Goal: Information Seeking & Learning: Learn about a topic

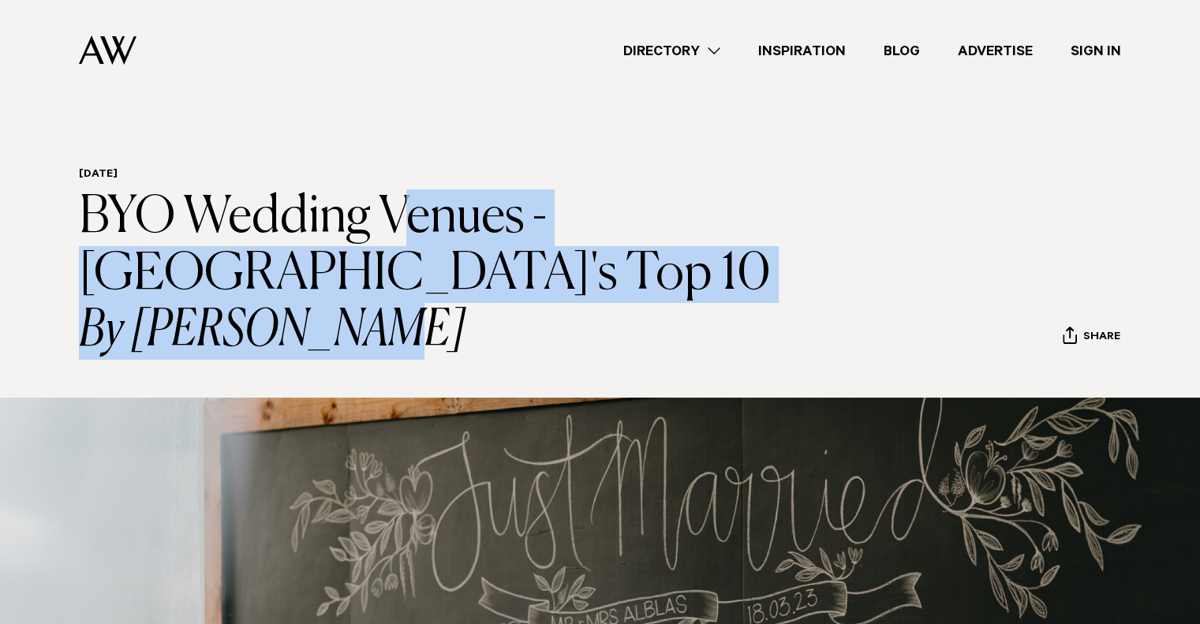
drag, startPoint x: 98, startPoint y: 221, endPoint x: 429, endPoint y: 338, distance: 351.5
click at [429, 338] on h1 "BYO Wedding Venues - [GEOGRAPHIC_DATA]'s Top 10 By [PERSON_NAME]" at bounding box center [444, 274] width 730 height 170
click at [429, 338] on icon "By [PERSON_NAME]" at bounding box center [444, 331] width 730 height 57
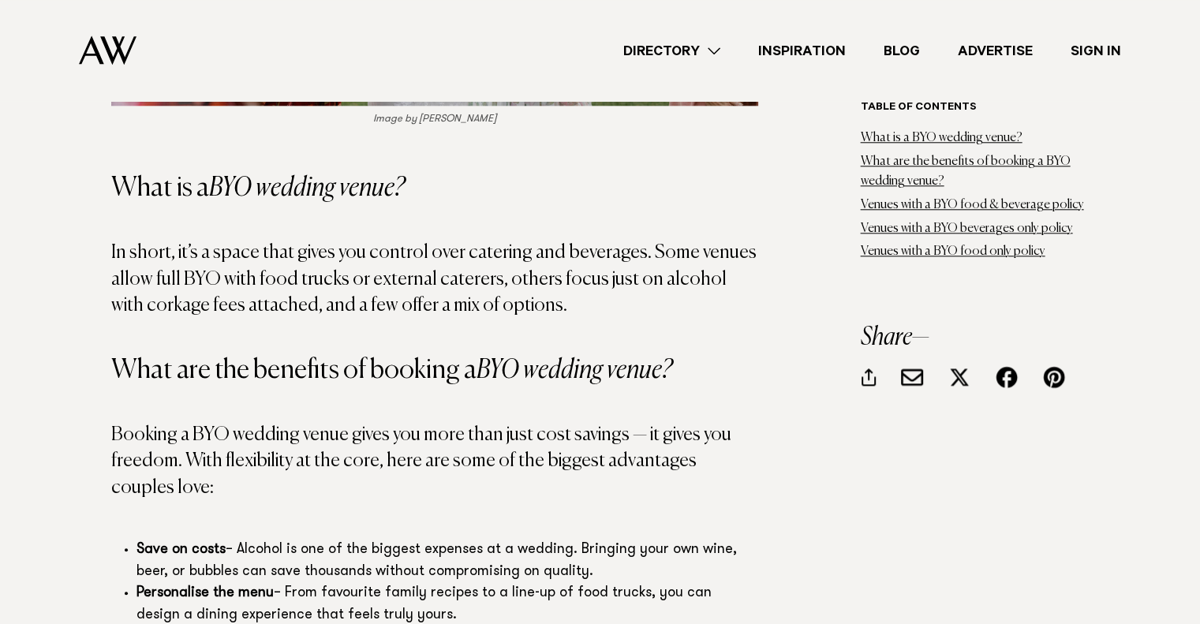
scroll to position [1578, 0]
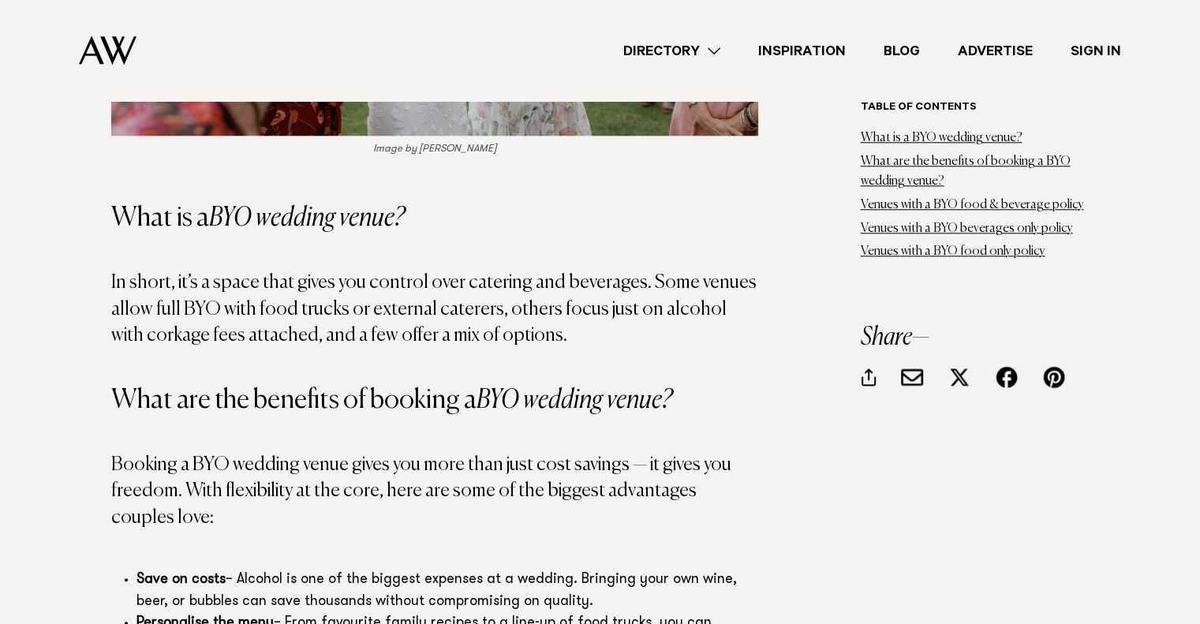
drag, startPoint x: 120, startPoint y: 250, endPoint x: 631, endPoint y: 308, distance: 514.7
click at [631, 308] on p "In short, it’s a space that gives you control over catering and beverages. Some…" at bounding box center [434, 310] width 647 height 80
drag, startPoint x: 459, startPoint y: 264, endPoint x: 700, endPoint y: 299, distance: 244.1
click at [701, 299] on p "In short, it’s a space that gives you control over catering and beverages. Some…" at bounding box center [434, 310] width 647 height 80
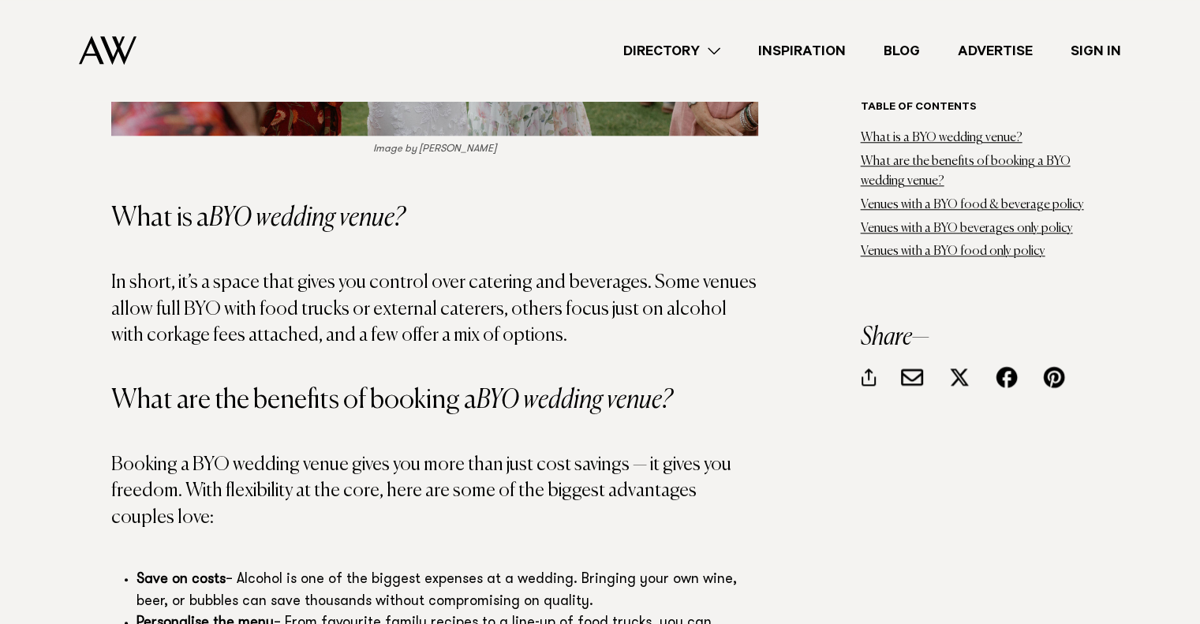
click at [700, 299] on p "In short, it’s a space that gives you control over catering and beverages. Some…" at bounding box center [434, 310] width 647 height 80
drag, startPoint x: 110, startPoint y: 253, endPoint x: 597, endPoint y: 300, distance: 488.5
click at [597, 300] on p "In short, it’s a space that gives you control over catering and beverages. Some…" at bounding box center [434, 310] width 647 height 80
drag, startPoint x: 197, startPoint y: 289, endPoint x: 589, endPoint y: 303, distance: 391.7
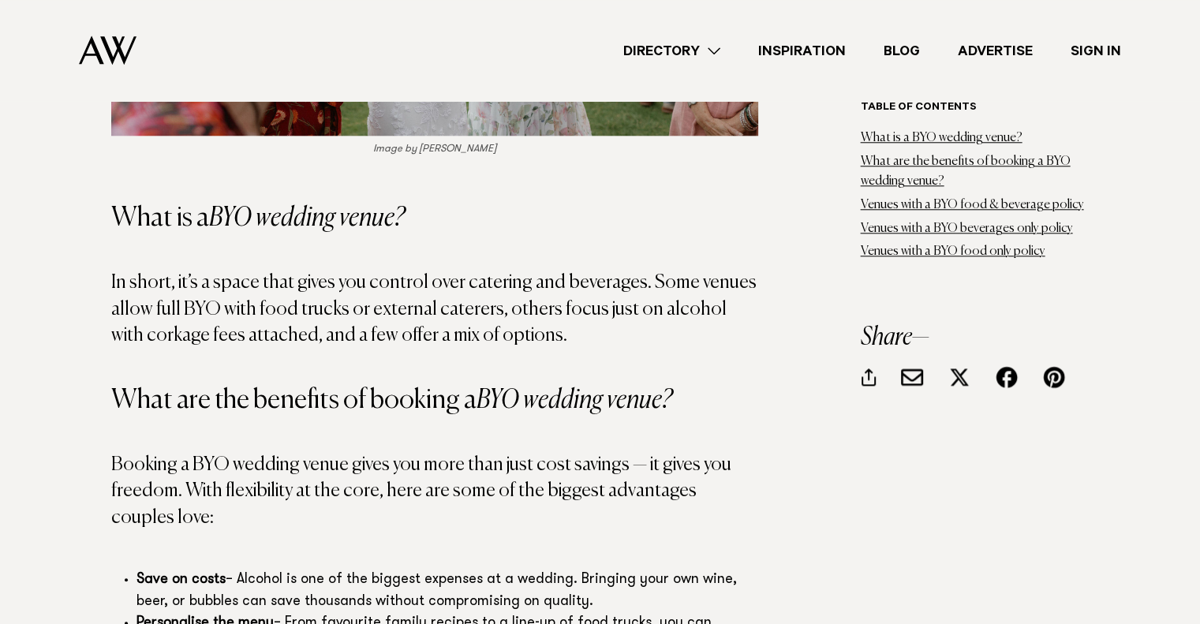
click at [588, 302] on p "In short, it’s a space that gives you control over catering and beverages. Some…" at bounding box center [434, 310] width 647 height 80
click at [590, 305] on p "In short, it’s a space that gives you control over catering and beverages. Some…" at bounding box center [434, 310] width 647 height 80
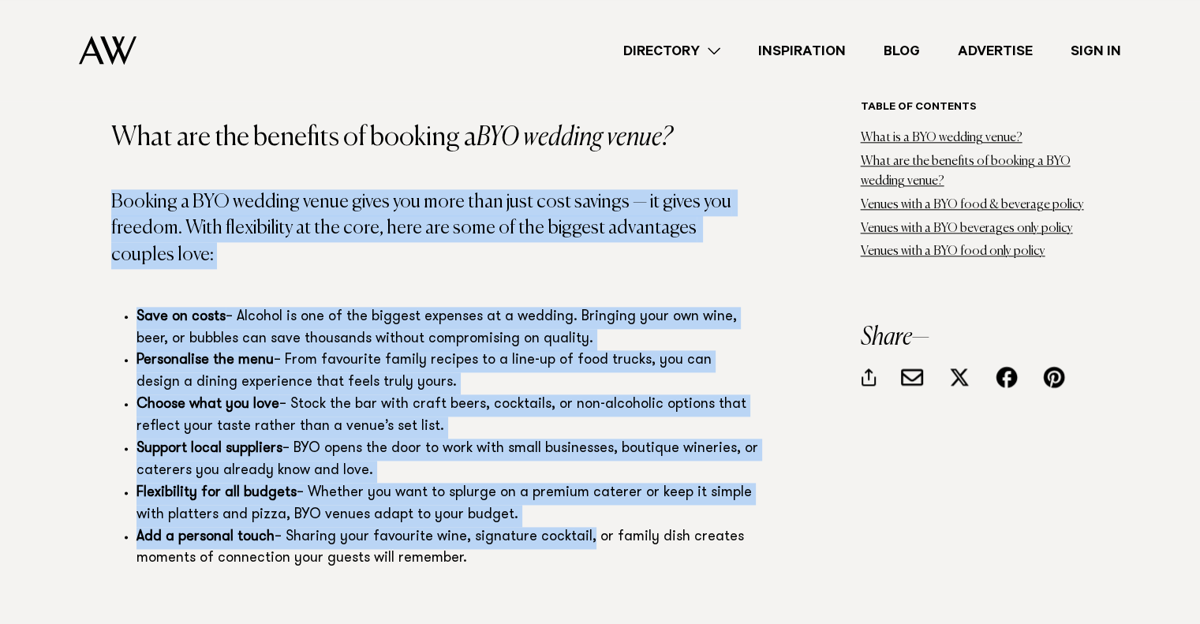
drag, startPoint x: 158, startPoint y: 180, endPoint x: 586, endPoint y: 511, distance: 541.2
click at [586, 527] on li "Add a personal touch – Sharing your favourite wine, signature cocktail, or fami…" at bounding box center [448, 549] width 622 height 44
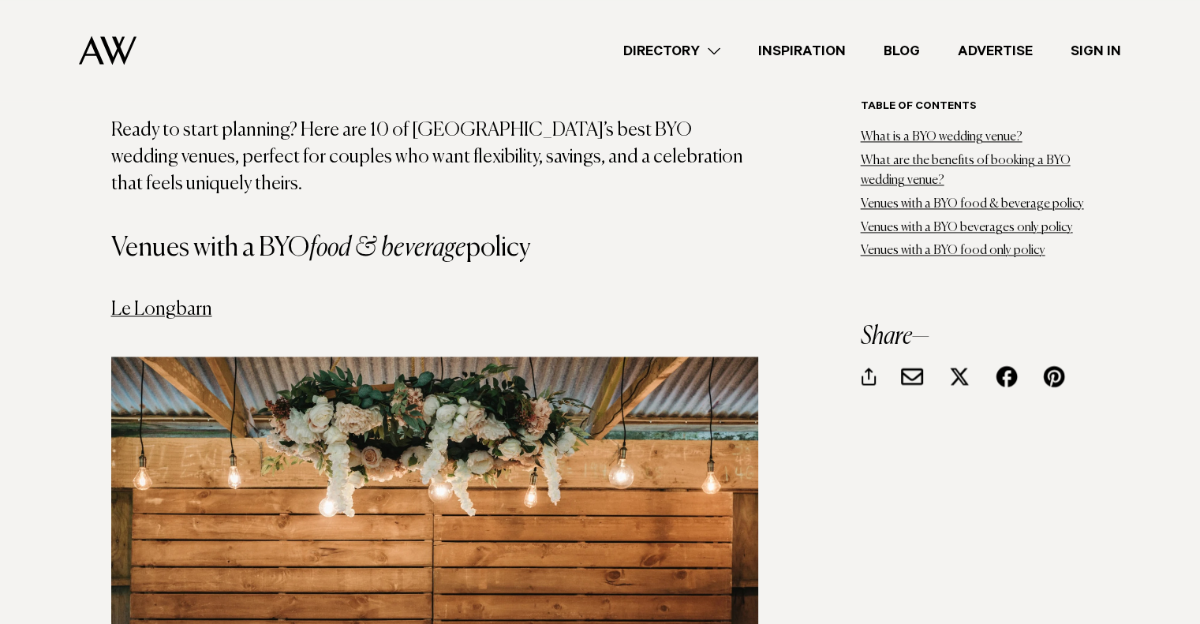
scroll to position [2236, 0]
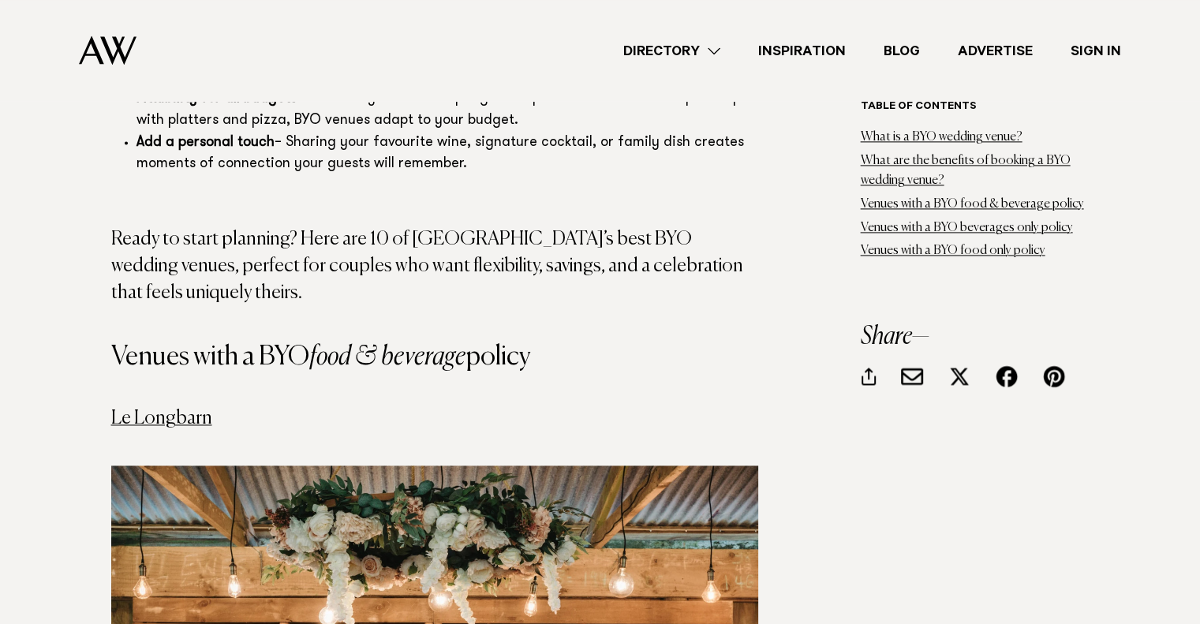
drag, startPoint x: 85, startPoint y: 275, endPoint x: 585, endPoint y: 305, distance: 500.5
click at [581, 344] on h3 "Venues with a BYO food & beverage policy" at bounding box center [434, 357] width 647 height 27
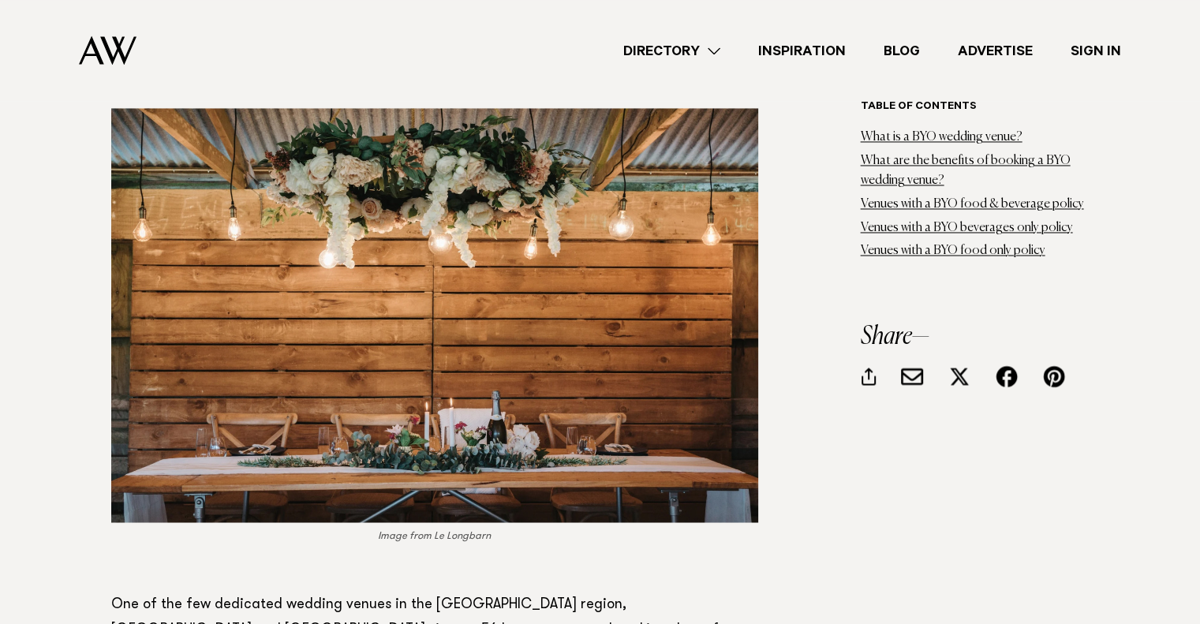
scroll to position [2762, 0]
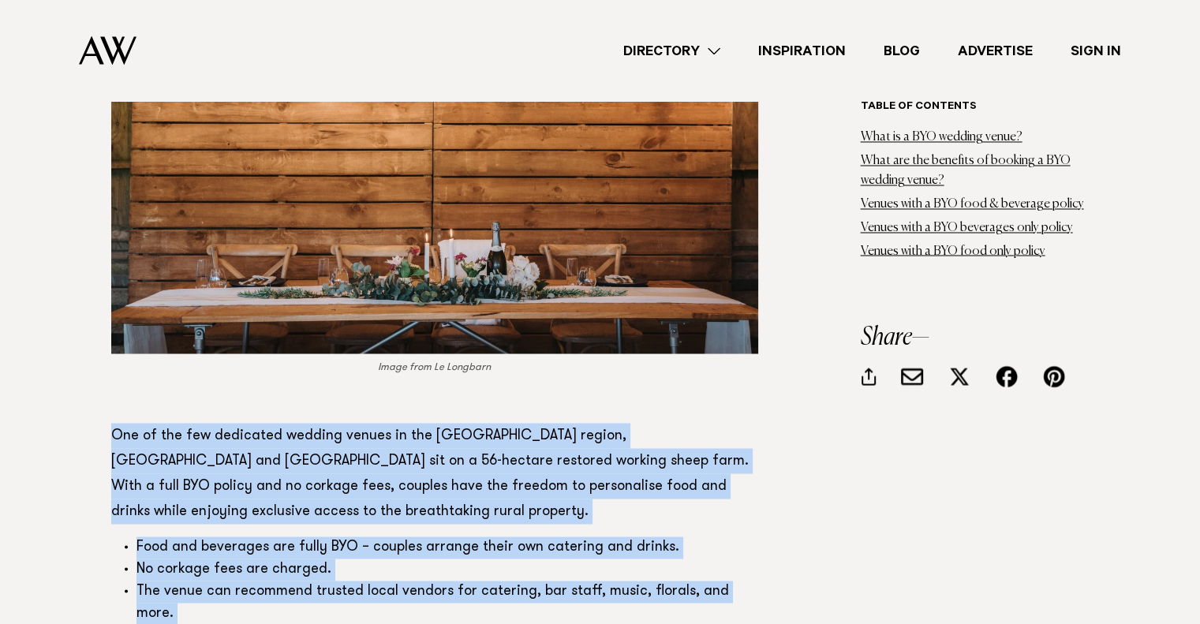
drag, startPoint x: 194, startPoint y: 376, endPoint x: 639, endPoint y: 574, distance: 487.2
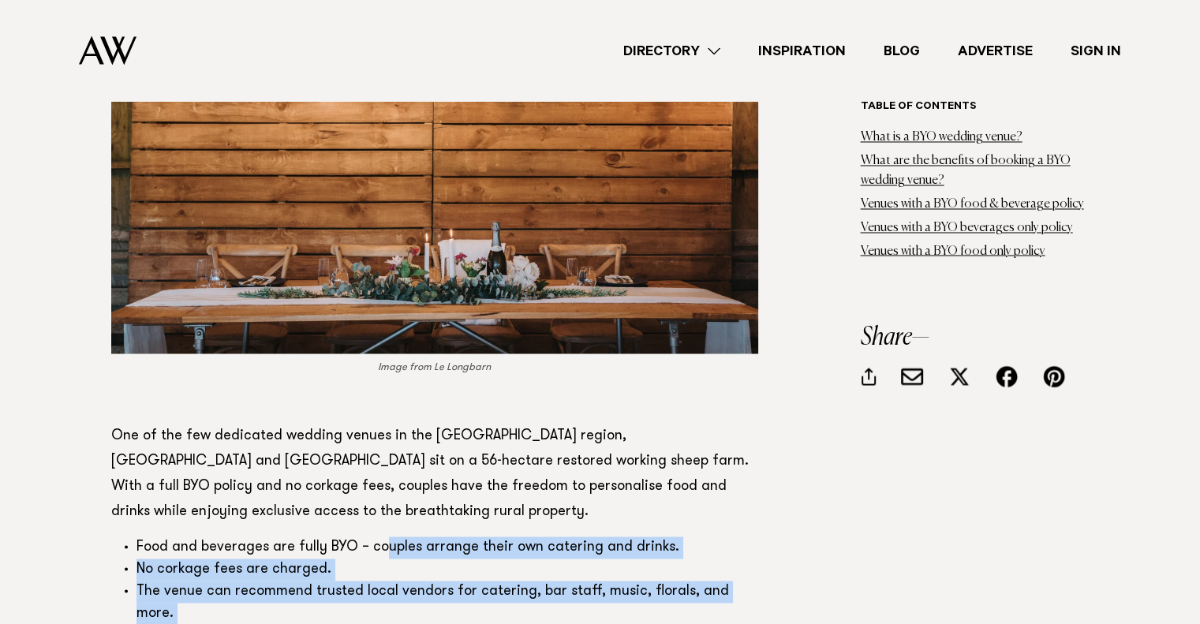
drag, startPoint x: 389, startPoint y: 496, endPoint x: 683, endPoint y: 558, distance: 300.9
click at [683, 558] on ul "Food and beverages are fully BYO – couples arrange their own catering and drink…" at bounding box center [434, 592] width 647 height 110
click at [683, 623] on li "Flexibility to bring in food trucks or other creative dining options." at bounding box center [448, 635] width 622 height 22
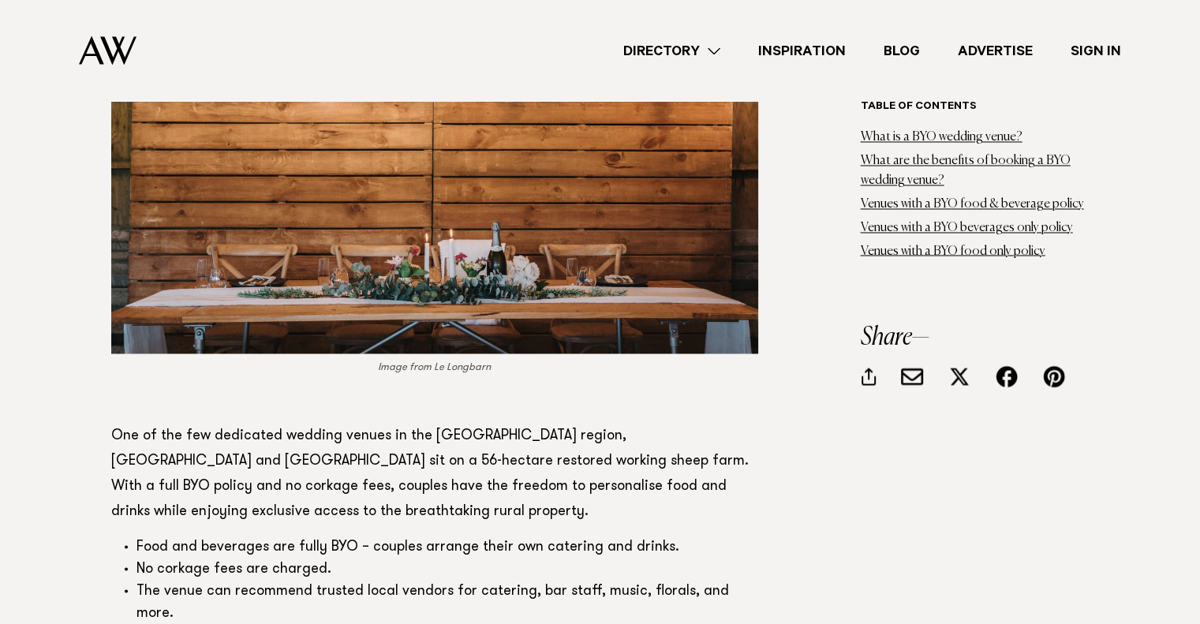
scroll to position [2893, 0]
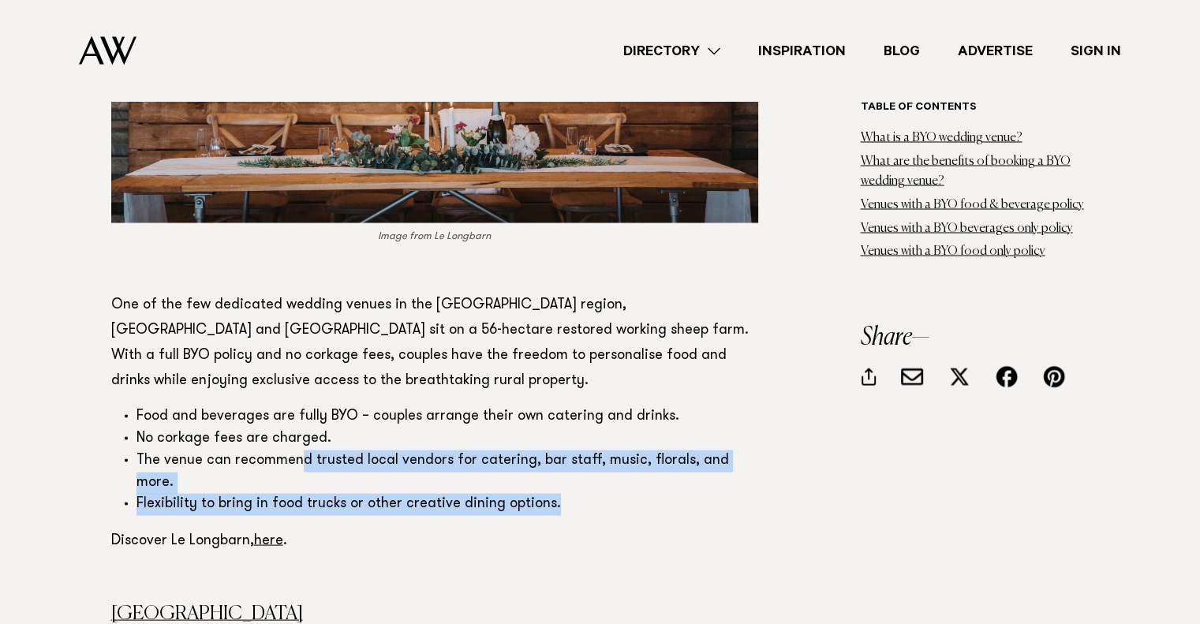
drag, startPoint x: 296, startPoint y: 414, endPoint x: 635, endPoint y: 439, distance: 339.5
click at [635, 439] on ul "Food and beverages are fully BYO – couples arrange their own catering and drink…" at bounding box center [434, 461] width 647 height 110
click at [635, 493] on li "Flexibility to bring in food trucks or other creative dining options." at bounding box center [448, 504] width 622 height 22
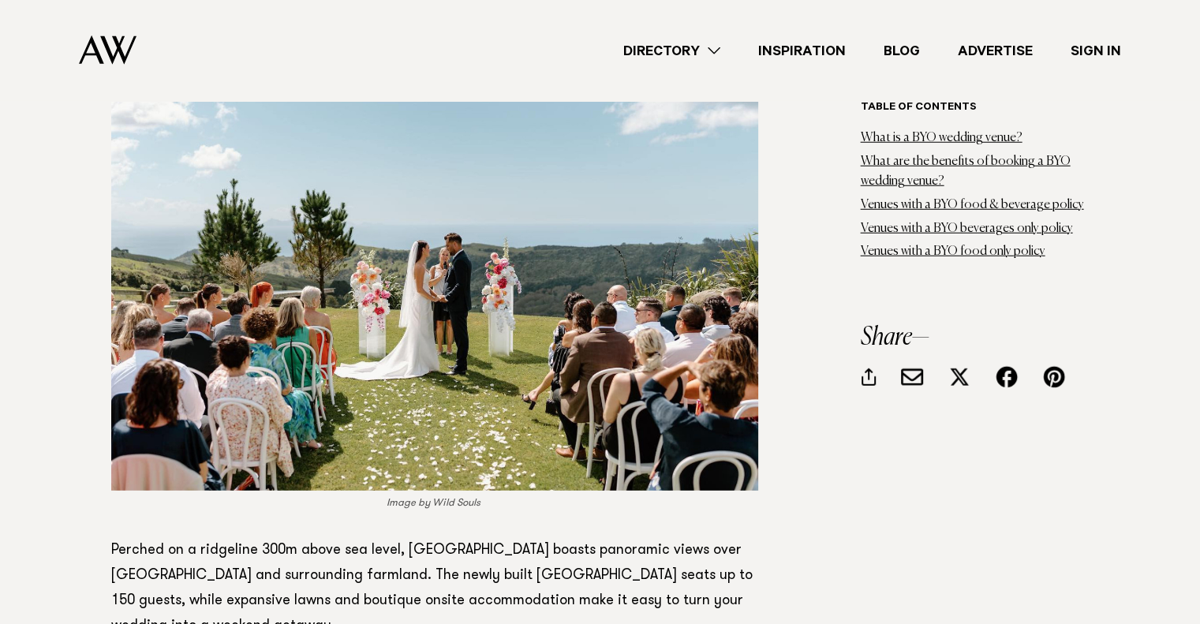
scroll to position [4341, 0]
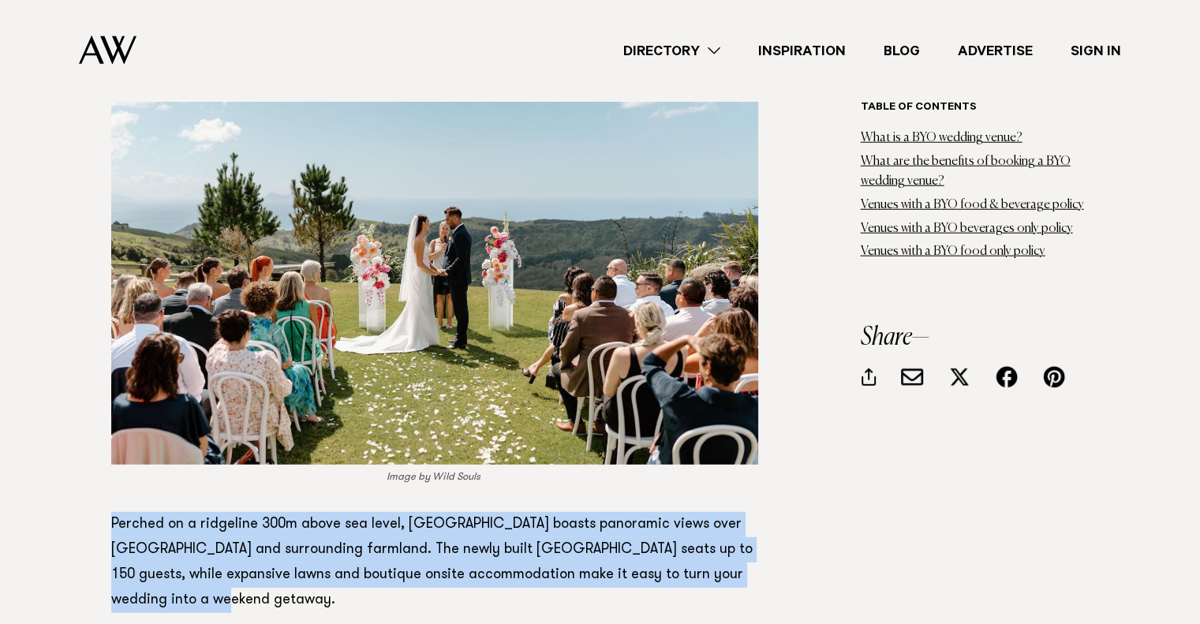
drag, startPoint x: 111, startPoint y: 425, endPoint x: 683, endPoint y: 495, distance: 576.5
click at [683, 512] on p "Perched on a ridgeline 300m above sea level, [GEOGRAPHIC_DATA] boasts panoramic…" at bounding box center [434, 562] width 647 height 101
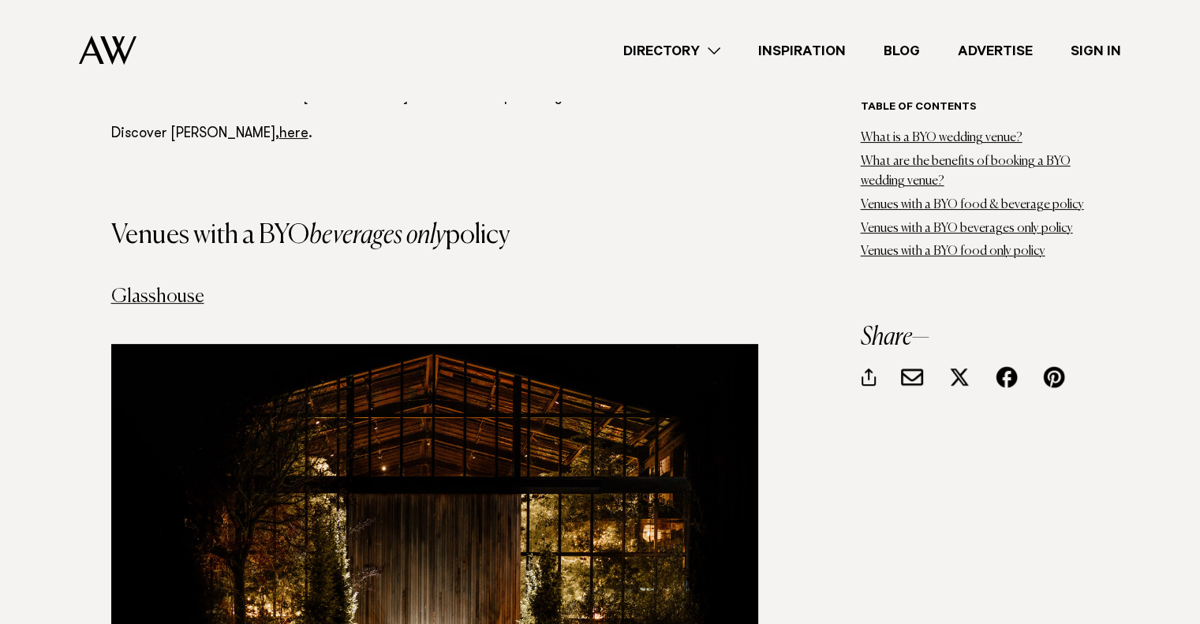
scroll to position [6839, 0]
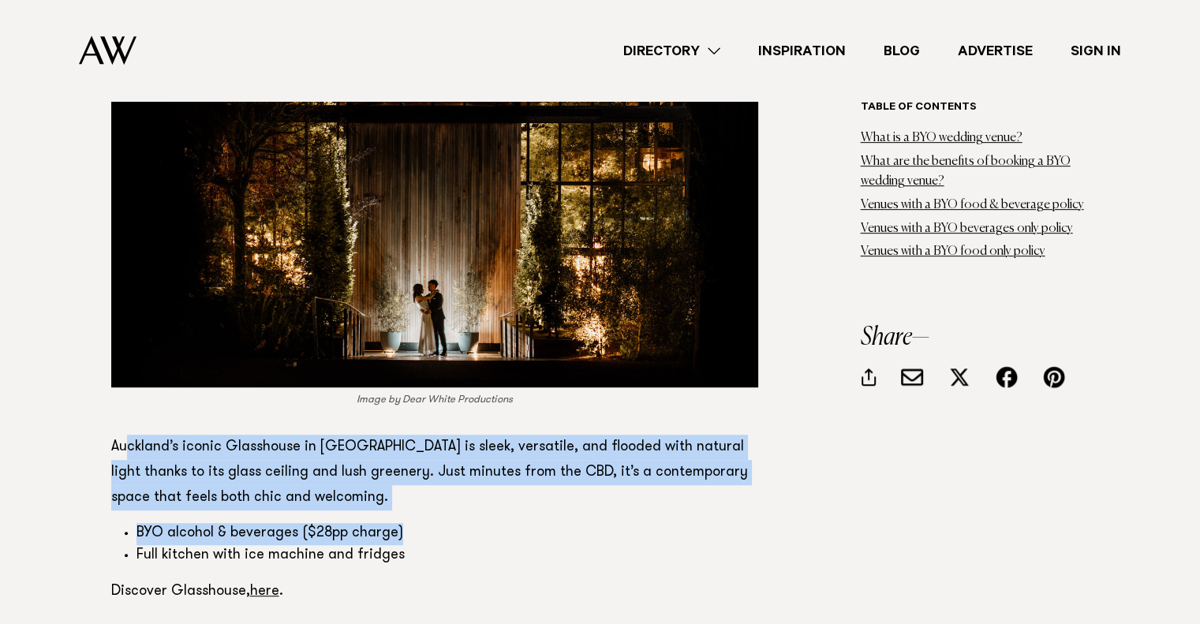
drag, startPoint x: 123, startPoint y: 345, endPoint x: 445, endPoint y: 428, distance: 332.5
click at [445, 523] on li "BYO alcohol & beverages ($28pp charge)" at bounding box center [448, 534] width 622 height 22
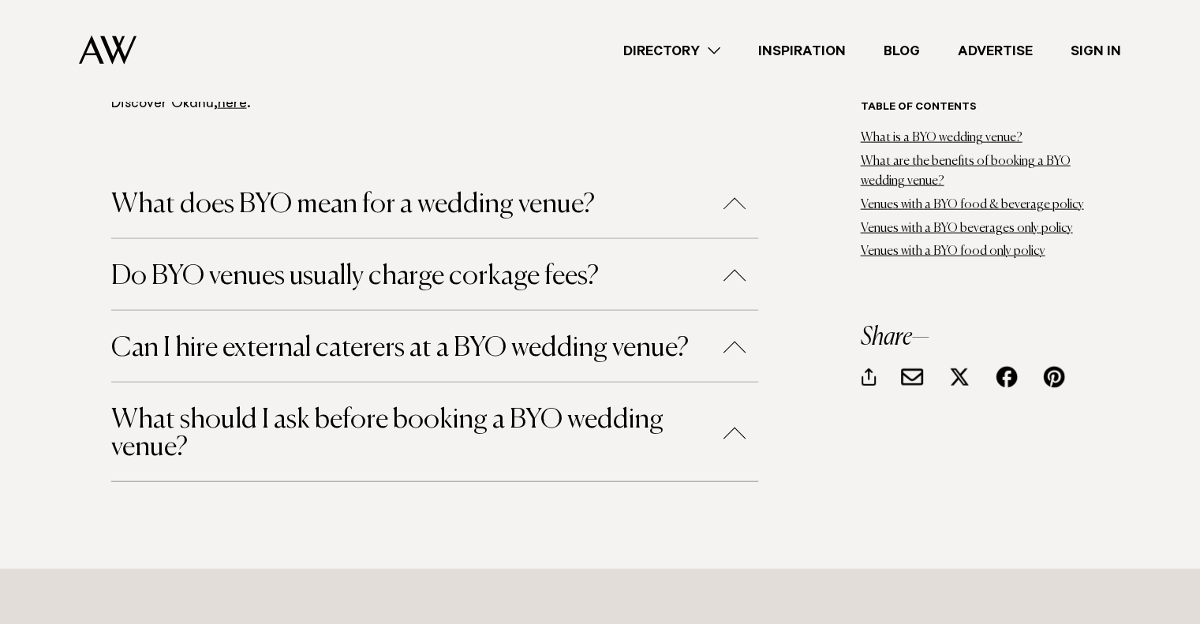
scroll to position [9865, 0]
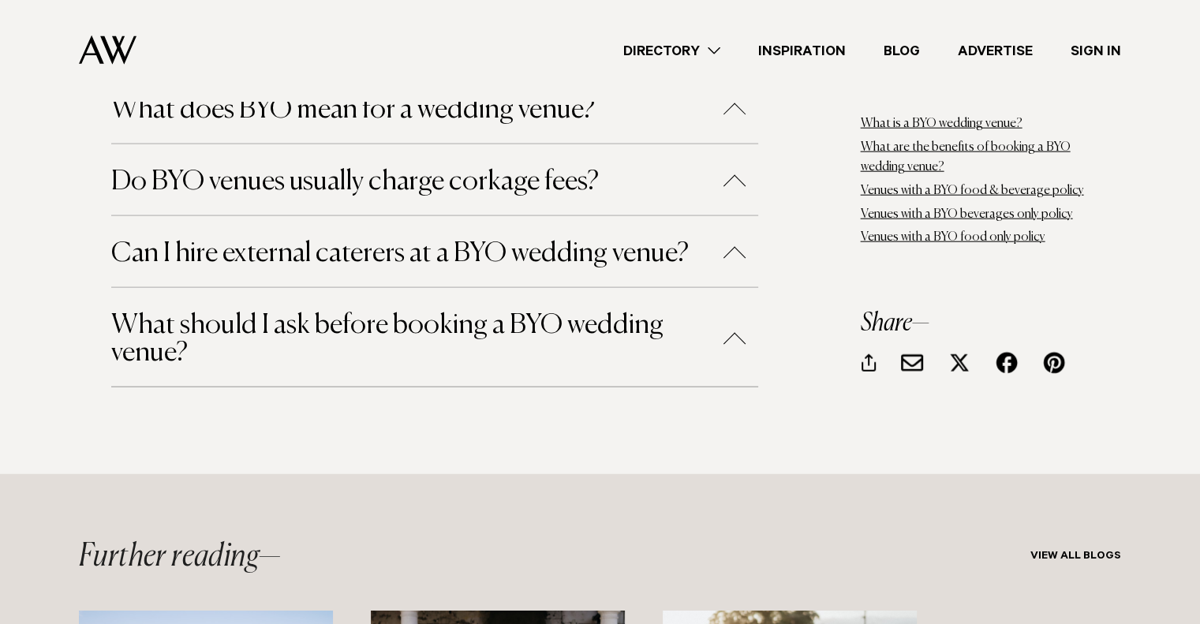
click at [702, 54] on link "Directory" at bounding box center [672, 50] width 135 height 21
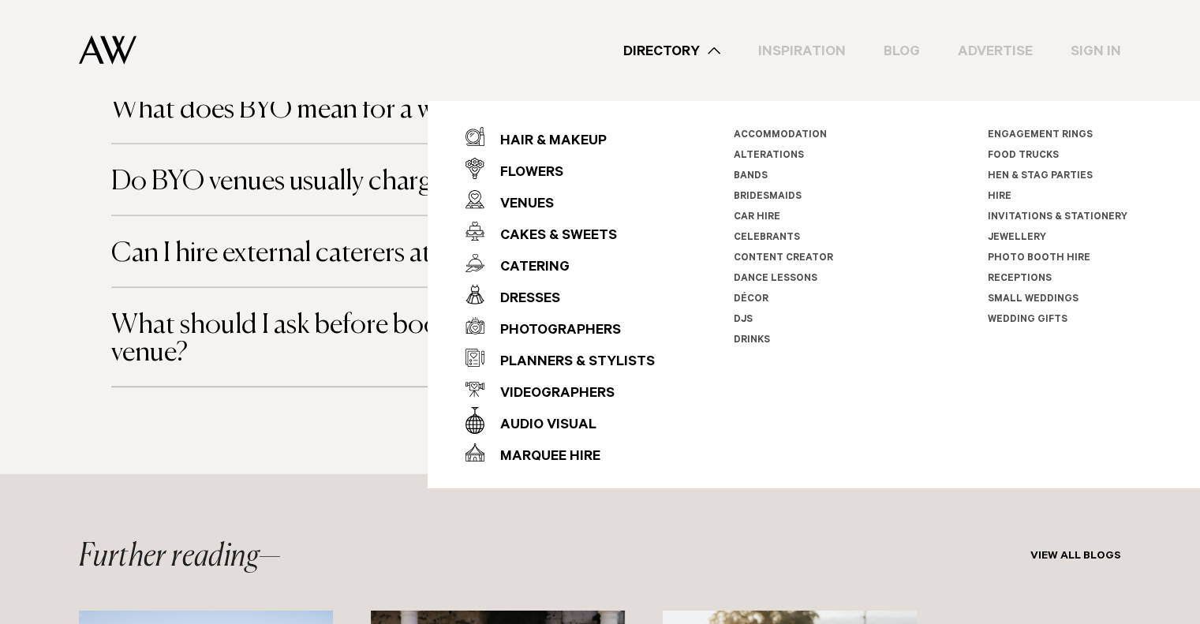
click at [702, 54] on link "Directory" at bounding box center [672, 50] width 135 height 21
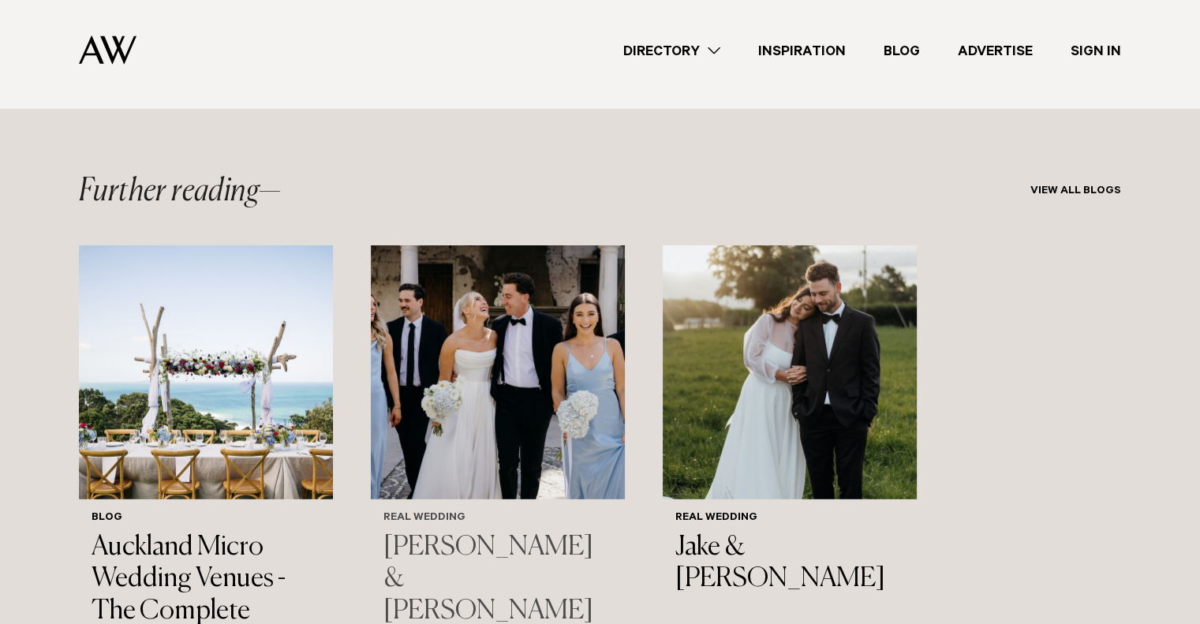
scroll to position [10260, 0]
